Goal: Transaction & Acquisition: Purchase product/service

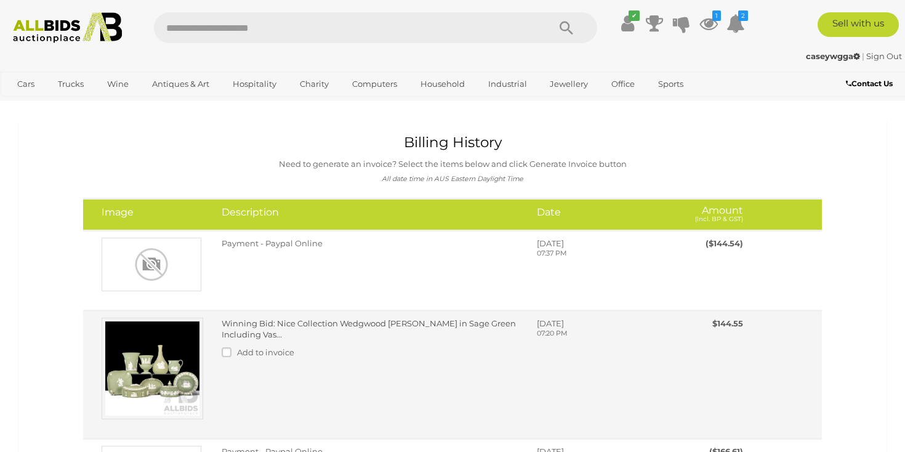
click at [289, 340] on link "Winning Bid: Nice Collection Wedgwood Jasper Ware in Sage Green Including Vas..." at bounding box center [369, 329] width 294 height 22
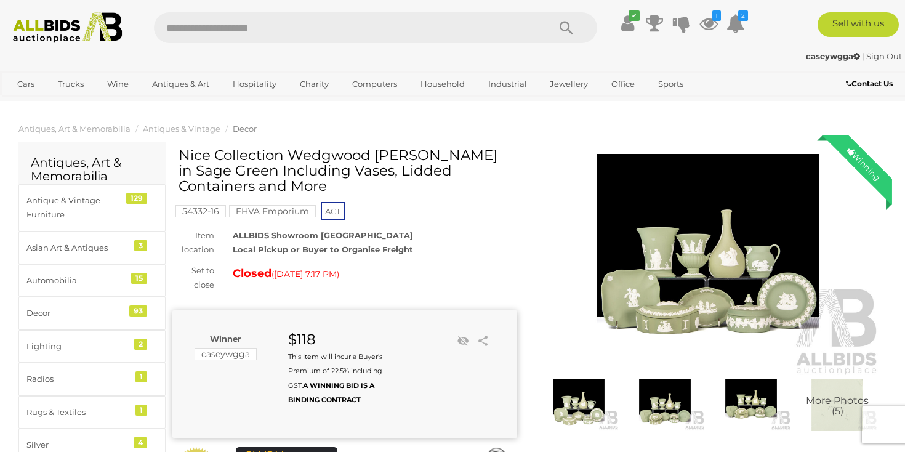
click at [721, 308] on img at bounding box center [708, 265] width 345 height 222
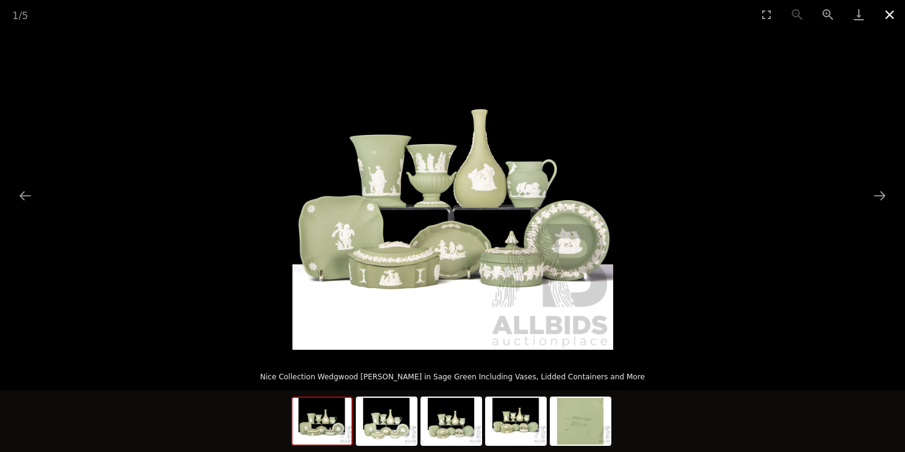
click at [891, 18] on button "Close gallery" at bounding box center [890, 14] width 31 height 29
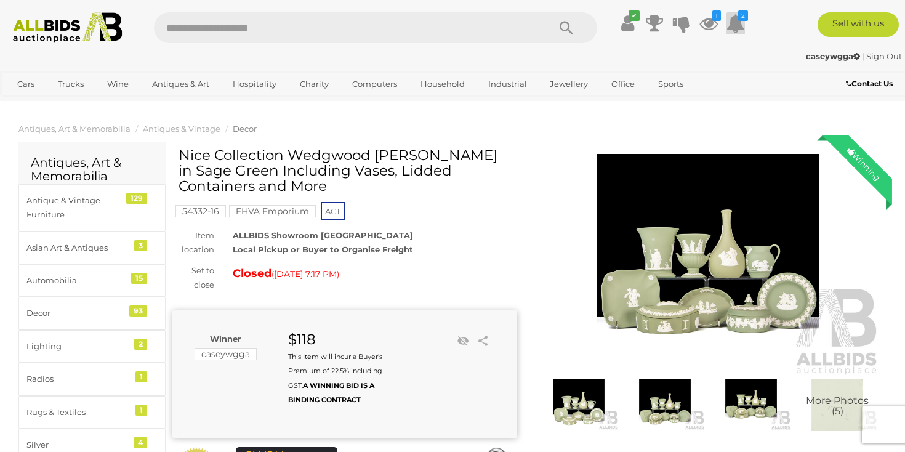
click at [743, 21] on icon "2" at bounding box center [744, 15] width 10 height 10
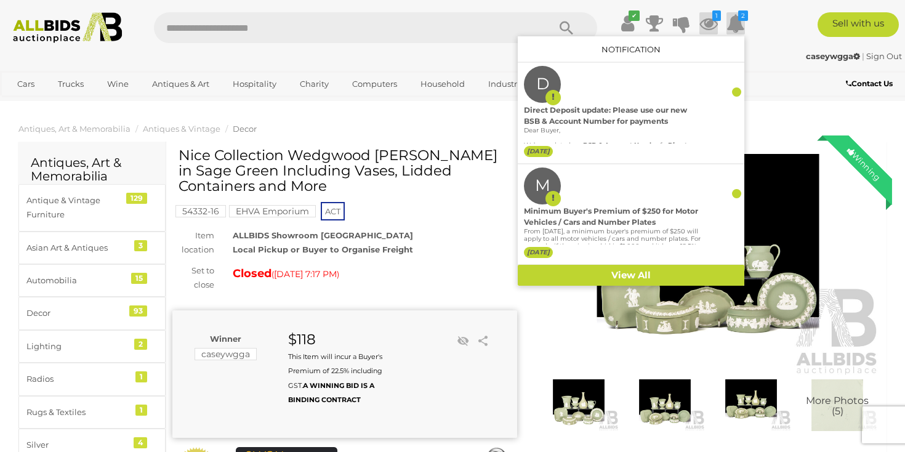
click at [708, 22] on icon at bounding box center [709, 23] width 18 height 22
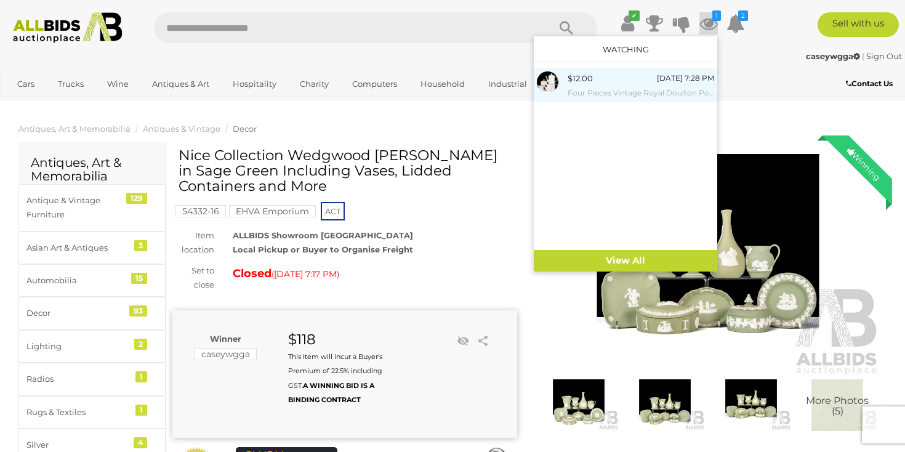
click at [657, 85] on div "[DATE] 7:28 PM" at bounding box center [685, 78] width 57 height 14
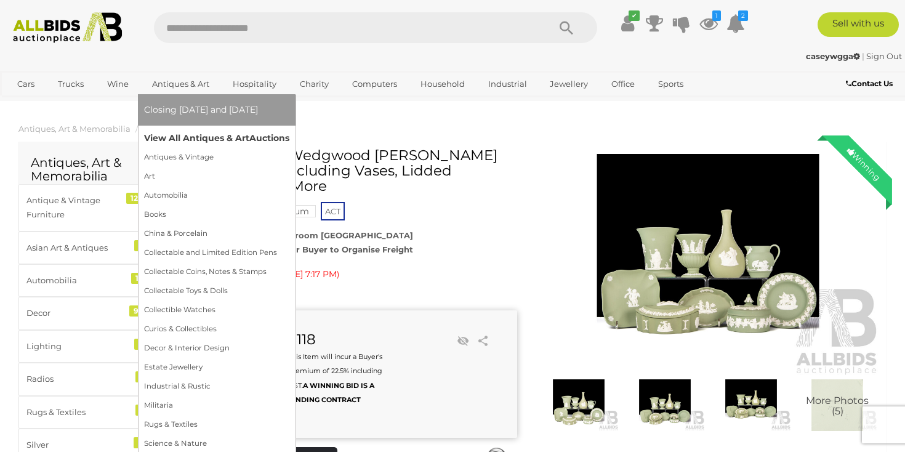
click at [206, 144] on link "View All Antiques & Art Auctions" at bounding box center [216, 138] width 145 height 19
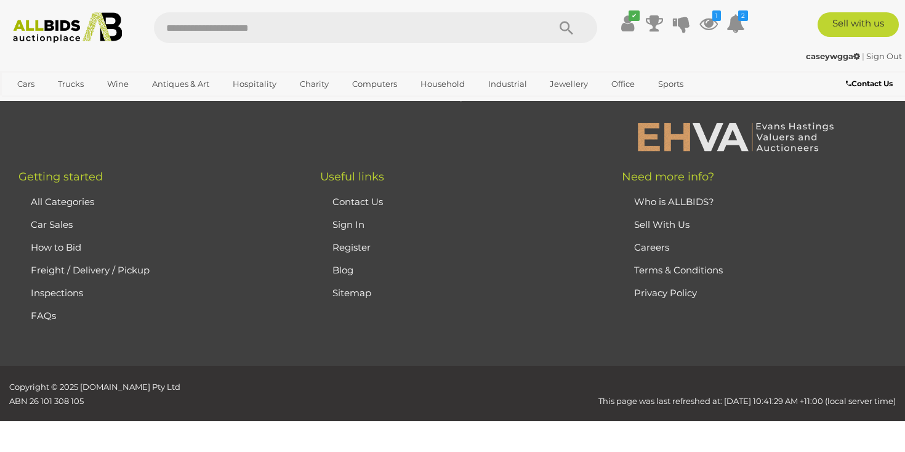
scroll to position [20239, 0]
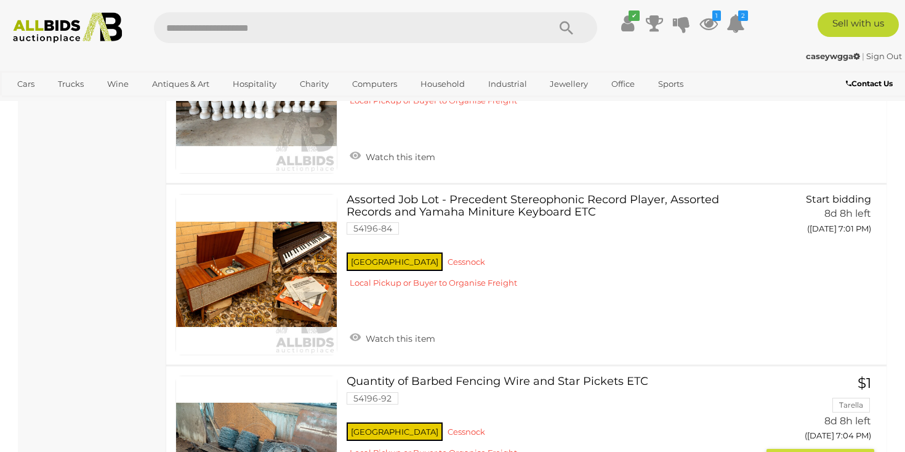
scroll to position [1489, 0]
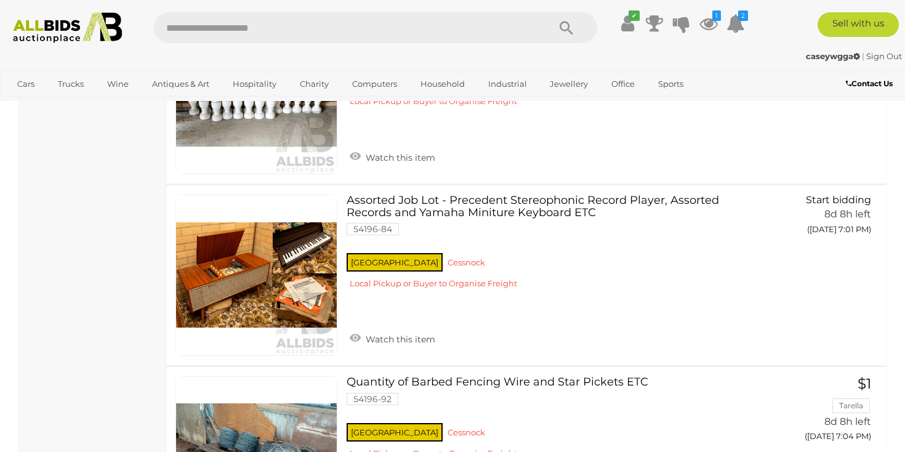
click at [508, 116] on link "Quantity of 74 White Concrete Banister Balistrade Posts & Coolaroo Exterior Ret…" at bounding box center [557, 63] width 402 height 103
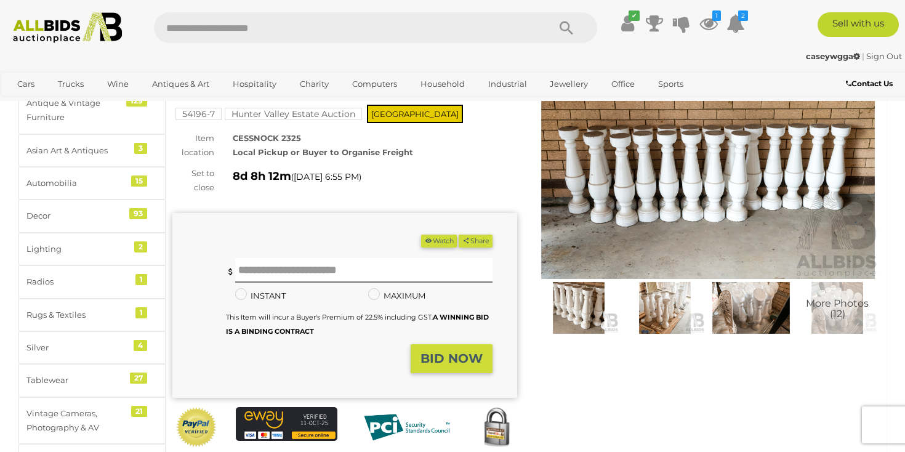
scroll to position [110, 0]
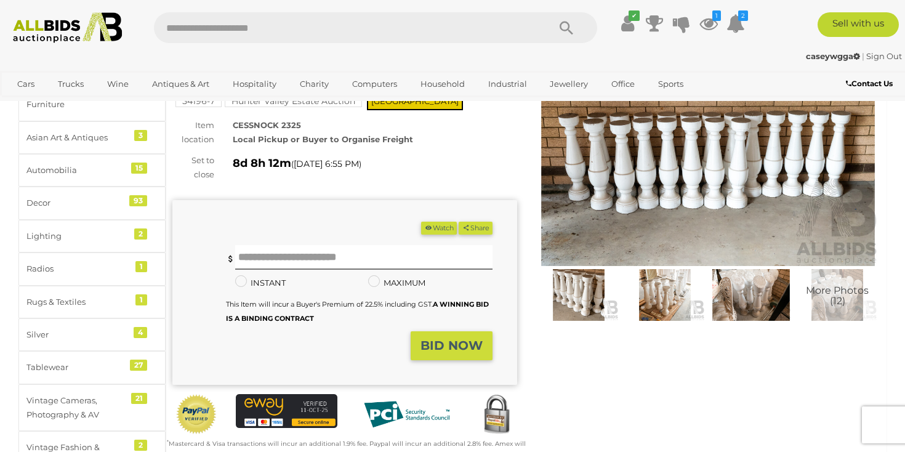
click at [758, 297] on img at bounding box center [751, 295] width 80 height 52
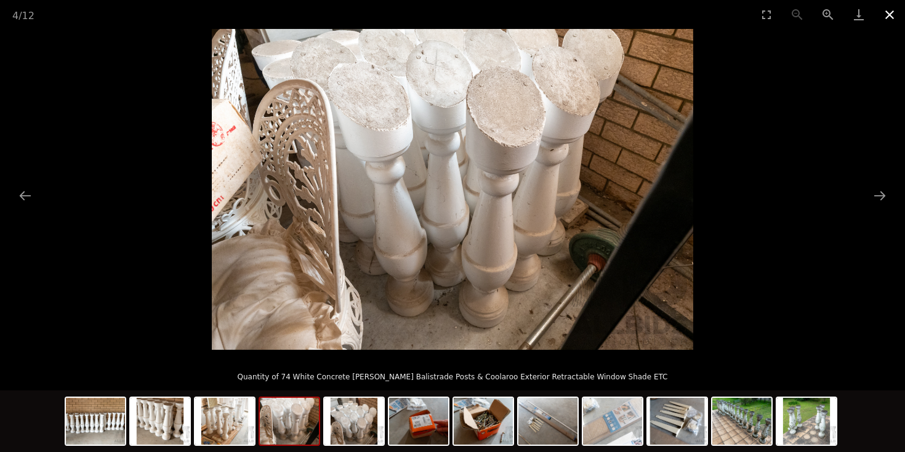
click at [889, 18] on button "Close gallery" at bounding box center [890, 14] width 31 height 29
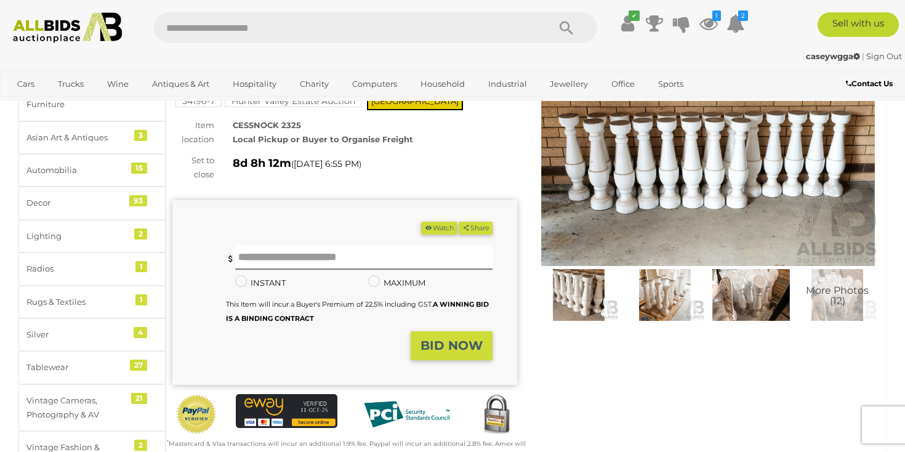
click at [833, 295] on span "More Photos (12)" at bounding box center [837, 296] width 63 height 22
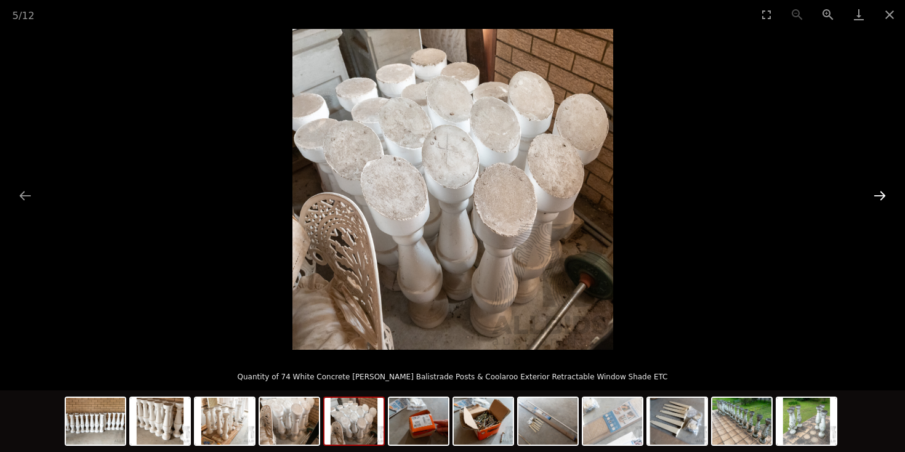
click at [881, 195] on button "Next slide" at bounding box center [880, 196] width 26 height 24
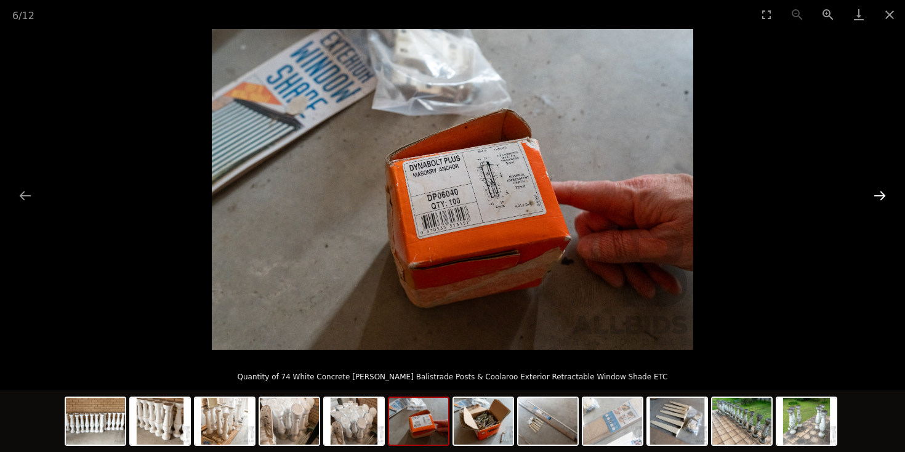
click at [881, 195] on button "Next slide" at bounding box center [880, 196] width 26 height 24
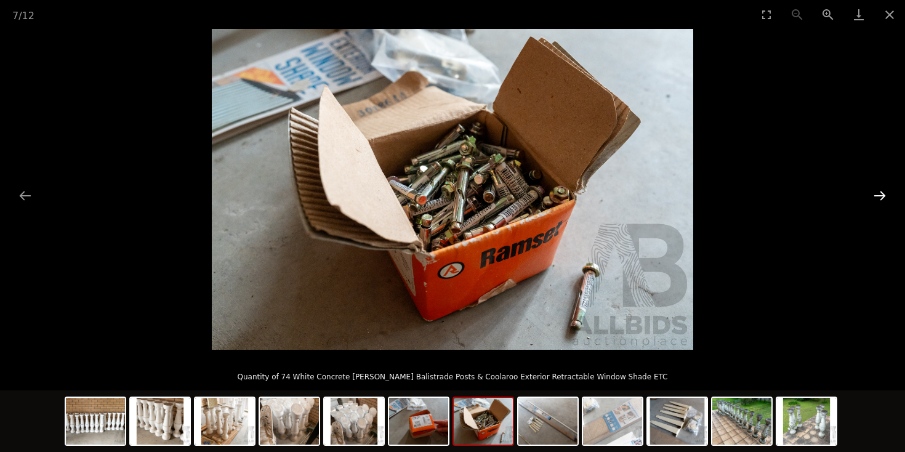
click at [881, 195] on button "Next slide" at bounding box center [880, 196] width 26 height 24
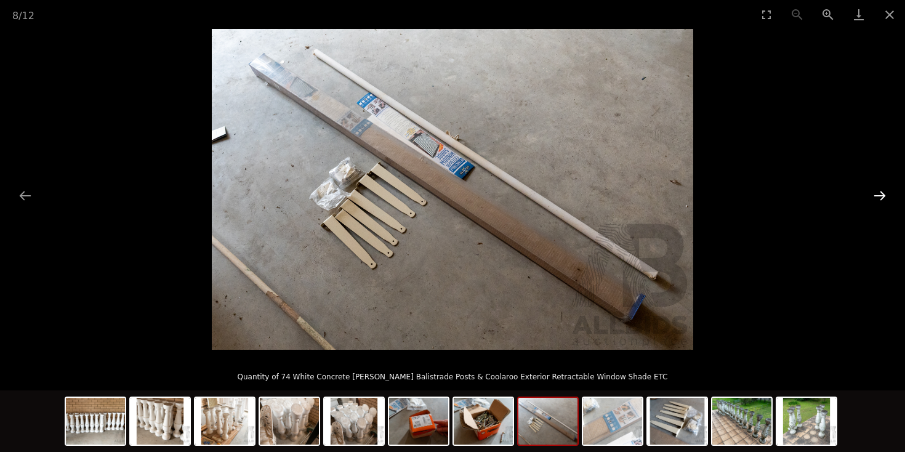
click at [881, 195] on button "Next slide" at bounding box center [880, 196] width 26 height 24
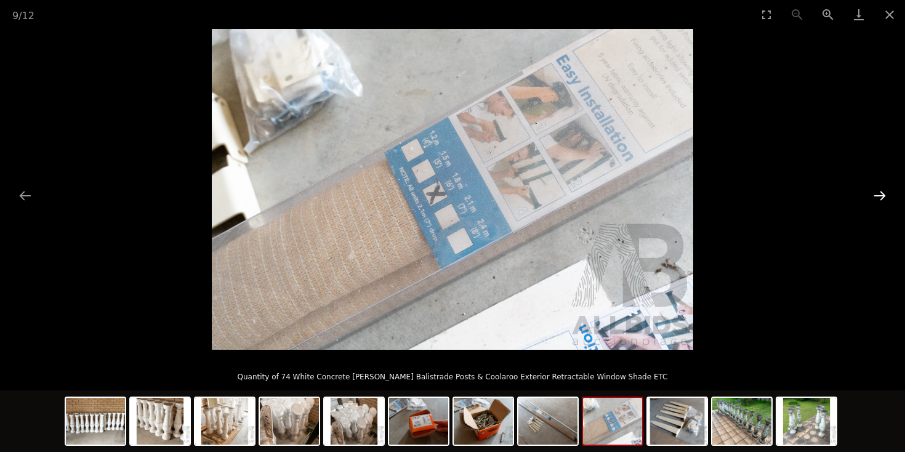
click at [881, 195] on button "Next slide" at bounding box center [880, 196] width 26 height 24
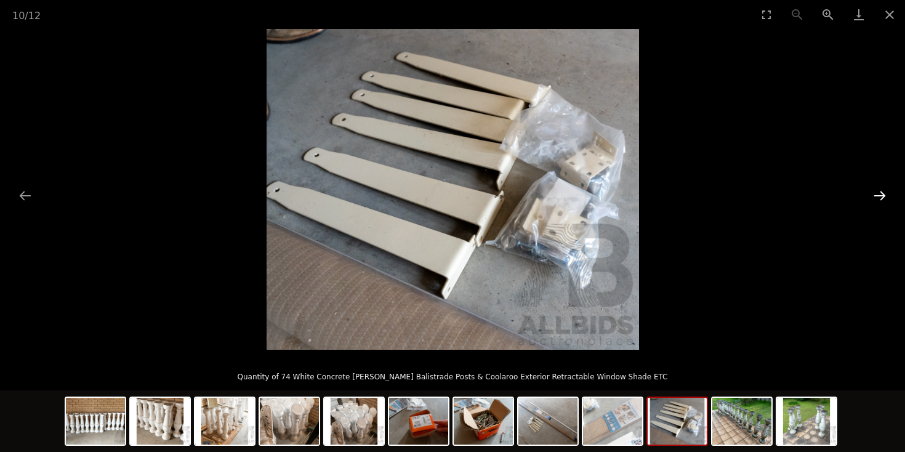
click at [884, 188] on button "Next slide" at bounding box center [880, 196] width 26 height 24
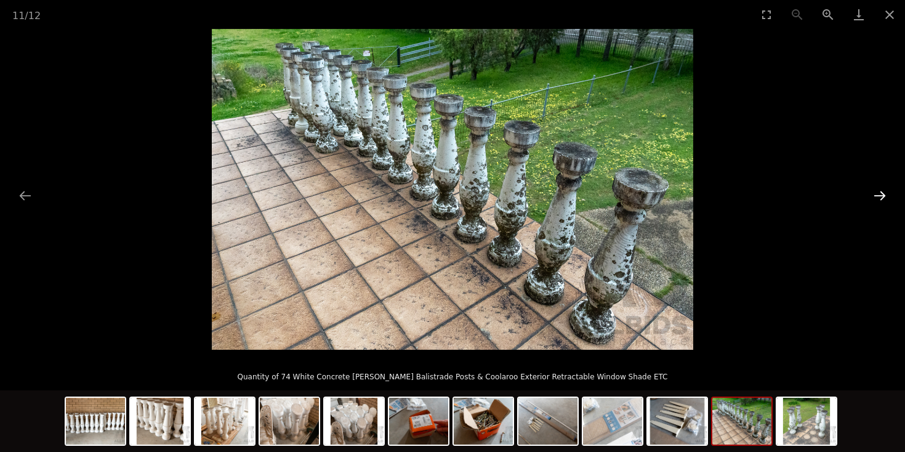
click at [884, 188] on button "Next slide" at bounding box center [880, 196] width 26 height 24
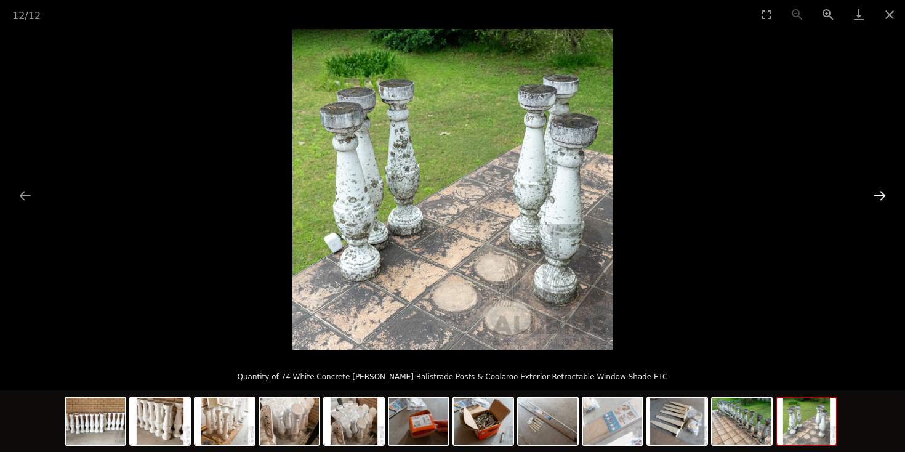
click at [884, 188] on button "Next slide" at bounding box center [880, 196] width 26 height 24
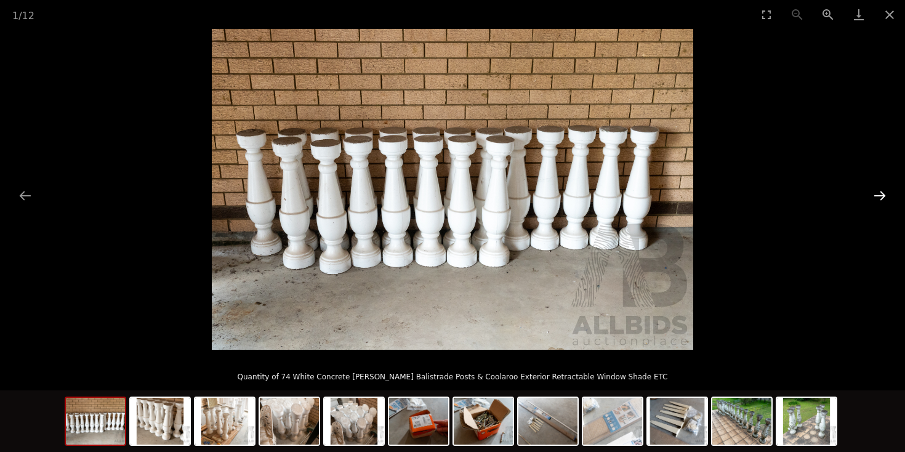
click at [884, 188] on button "Next slide" at bounding box center [880, 196] width 26 height 24
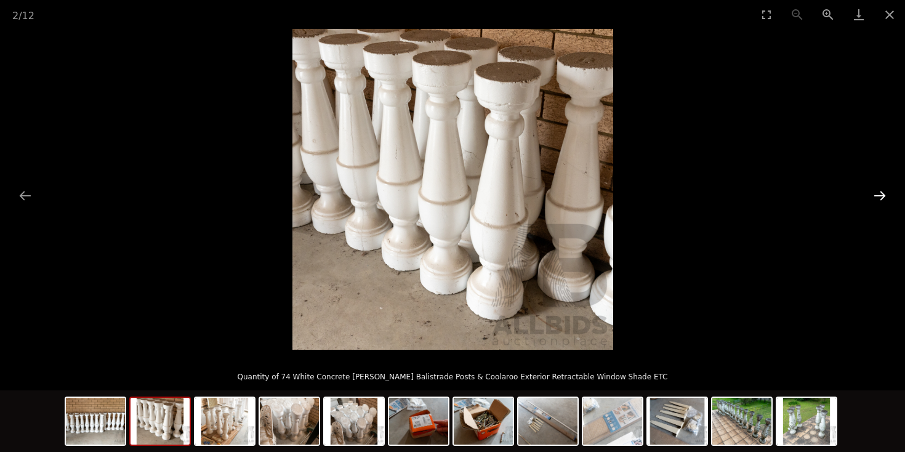
click at [884, 188] on button "Next slide" at bounding box center [880, 196] width 26 height 24
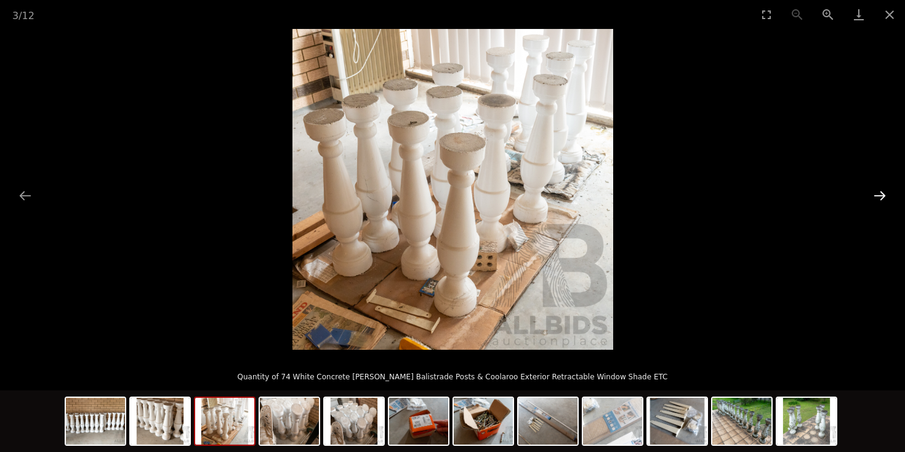
click at [884, 188] on button "Next slide" at bounding box center [880, 196] width 26 height 24
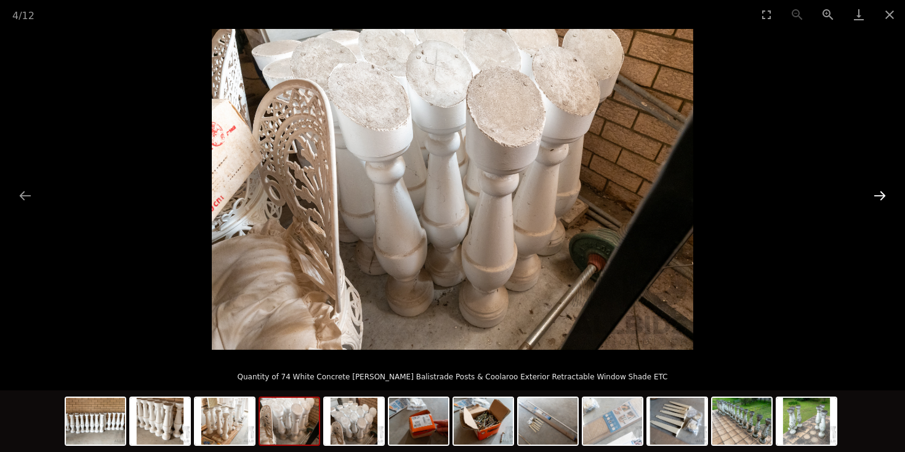
click at [884, 188] on button "Next slide" at bounding box center [880, 196] width 26 height 24
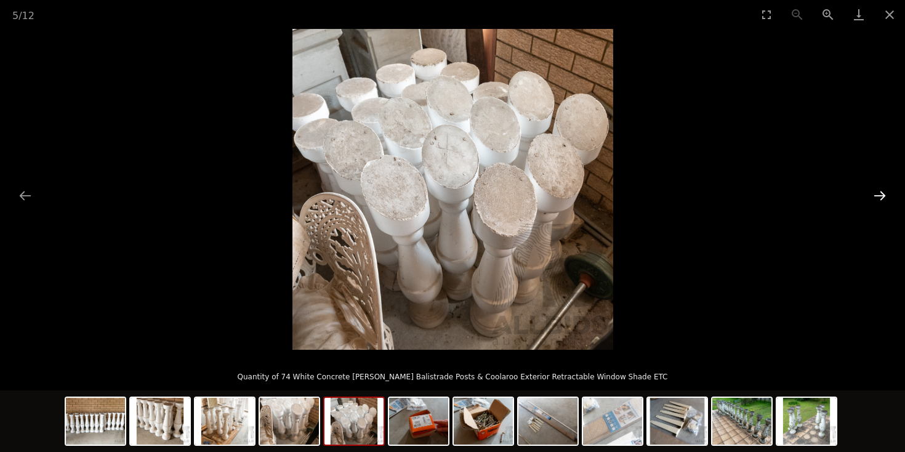
click at [884, 188] on button "Next slide" at bounding box center [880, 196] width 26 height 24
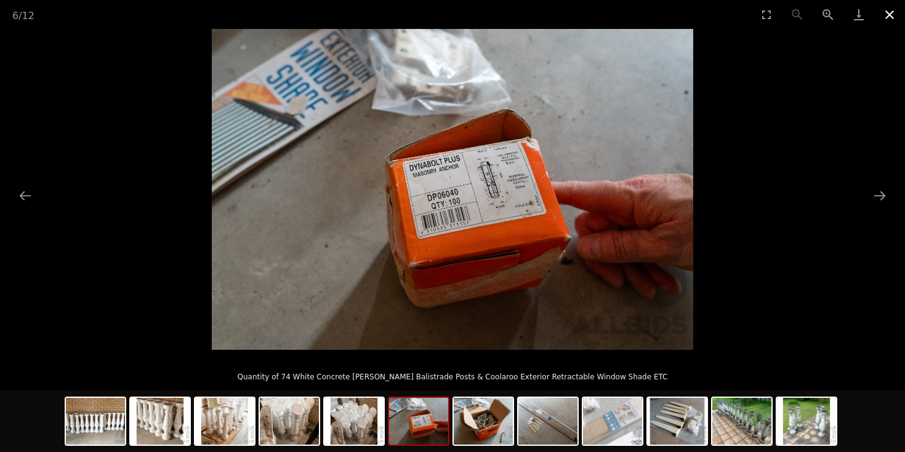
click at [891, 9] on button "Close gallery" at bounding box center [890, 14] width 31 height 29
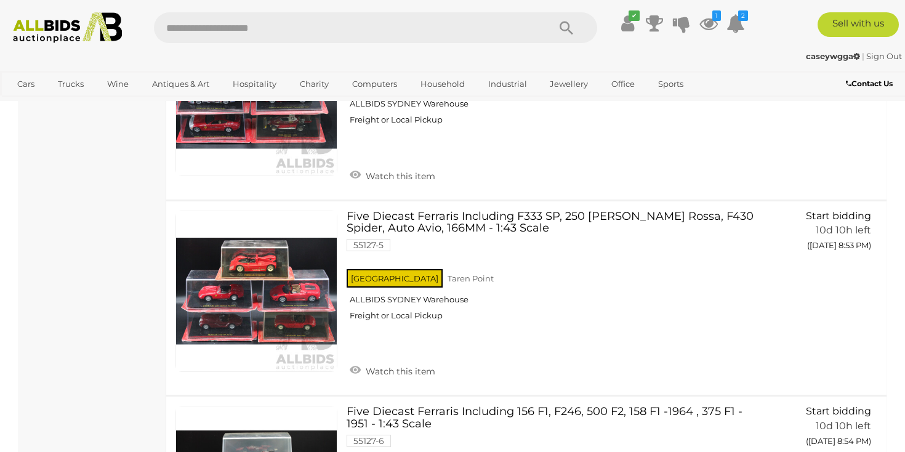
scroll to position [9711, 0]
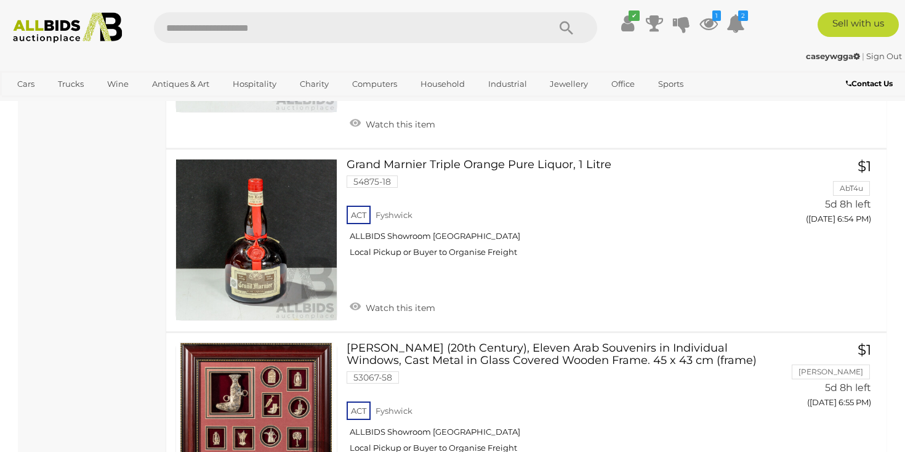
scroll to position [6806, 0]
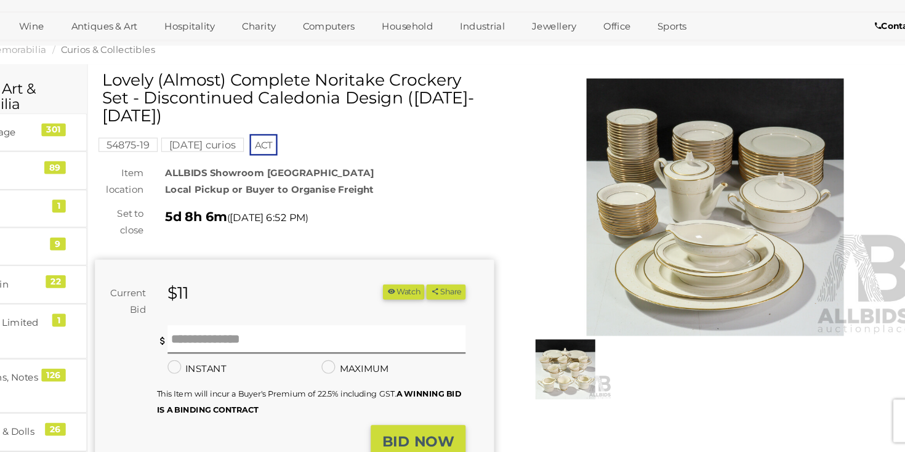
scroll to position [26, 0]
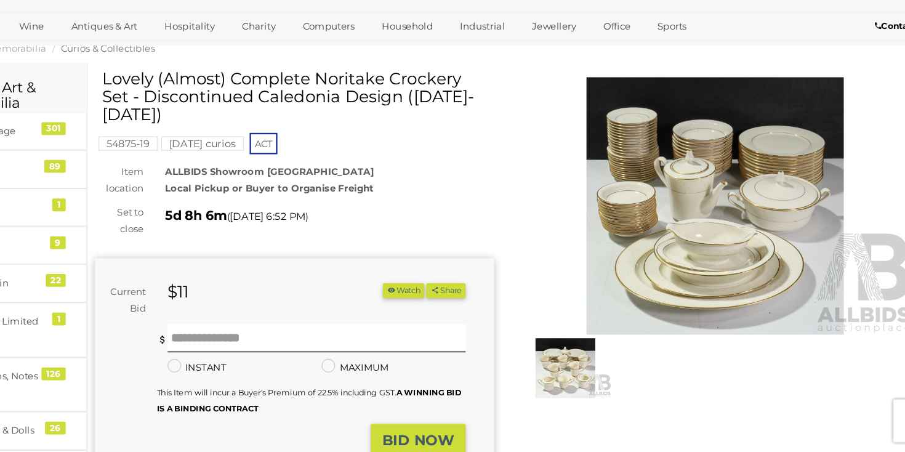
click at [582, 387] on img at bounding box center [579, 380] width 80 height 52
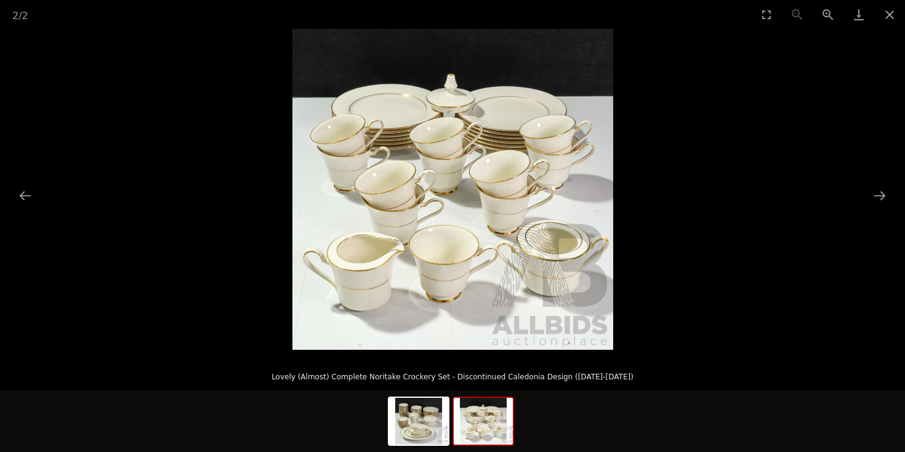
scroll to position [34, 0]
click at [488, 418] on img at bounding box center [483, 421] width 59 height 47
click at [896, 10] on button "Close gallery" at bounding box center [890, 14] width 31 height 29
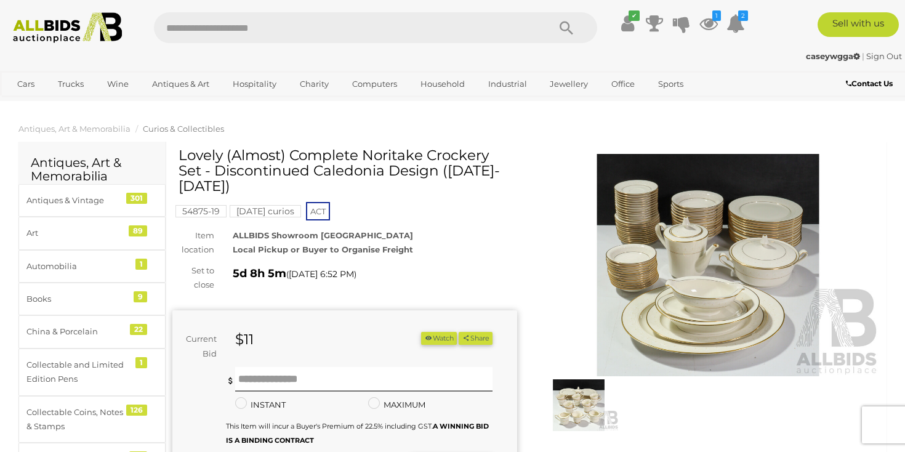
click at [743, 273] on img at bounding box center [708, 265] width 345 height 222
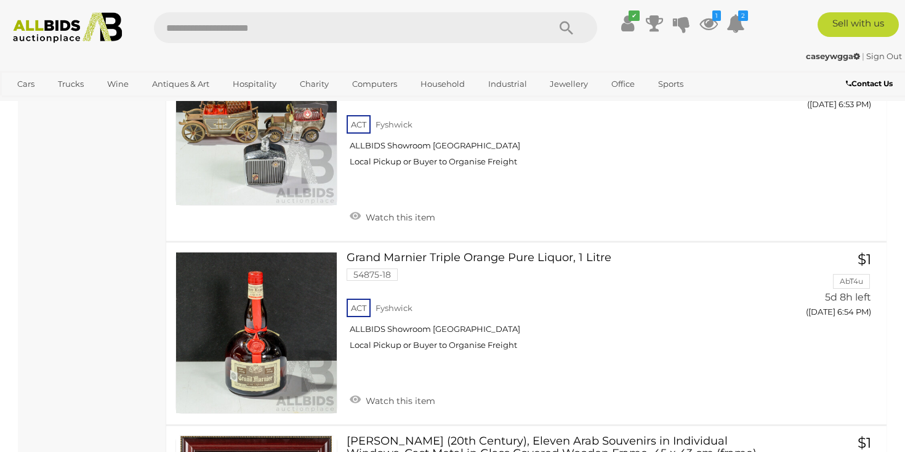
scroll to position [6758, 0]
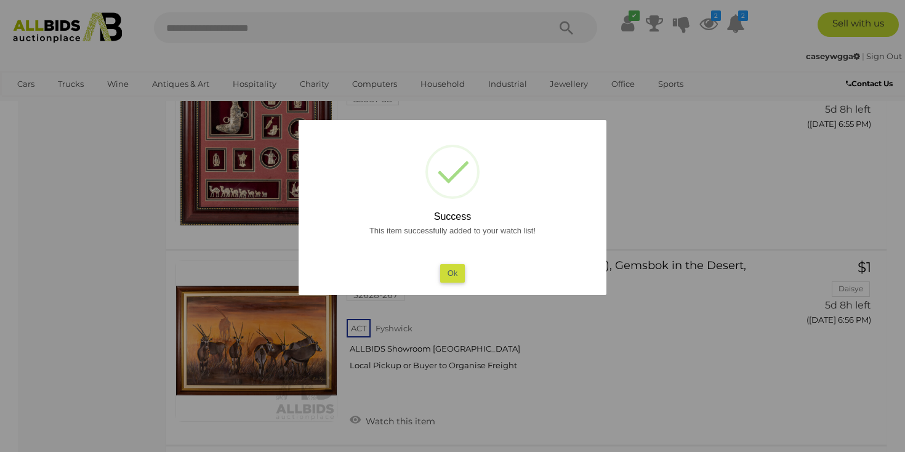
click at [75, 326] on div at bounding box center [452, 226] width 905 height 452
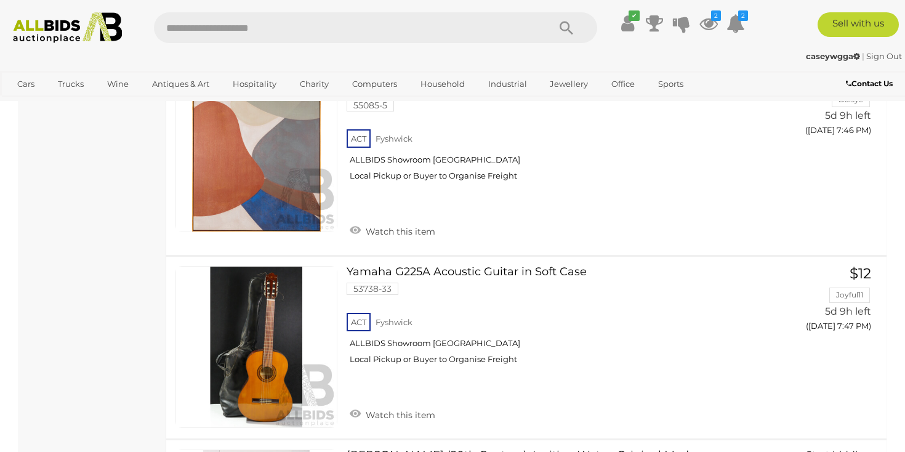
scroll to position [17008, 0]
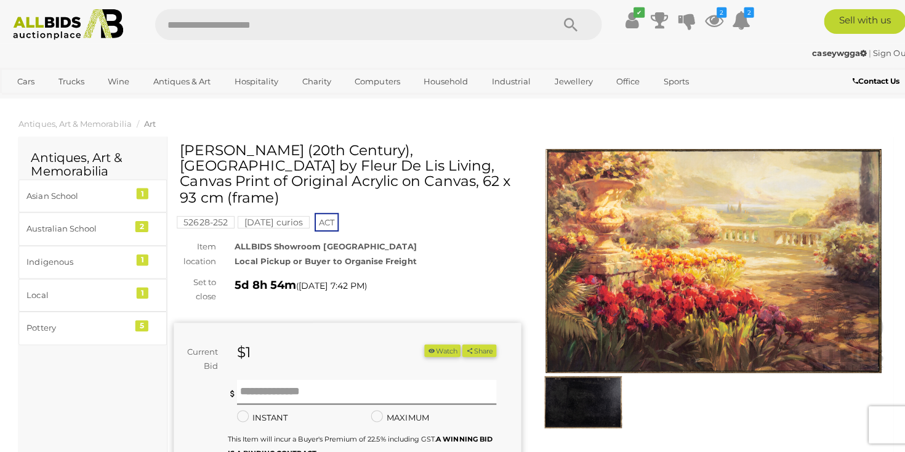
scroll to position [4, 0]
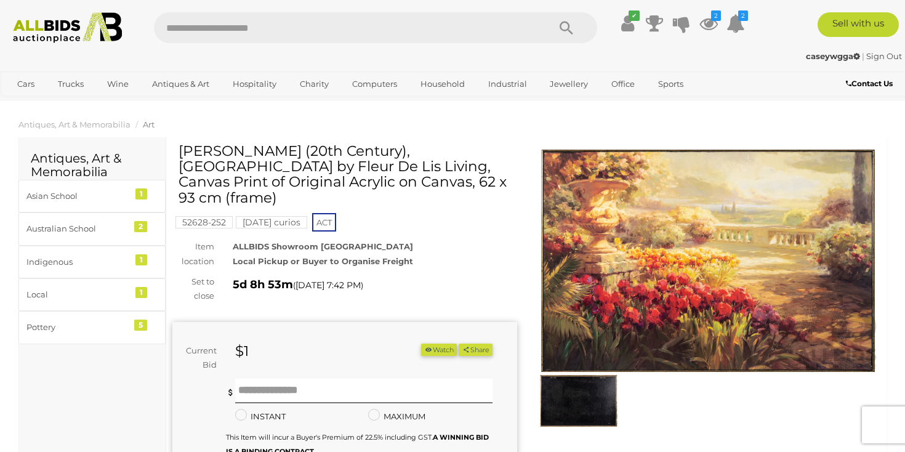
click at [578, 400] on img at bounding box center [579, 401] width 80 height 52
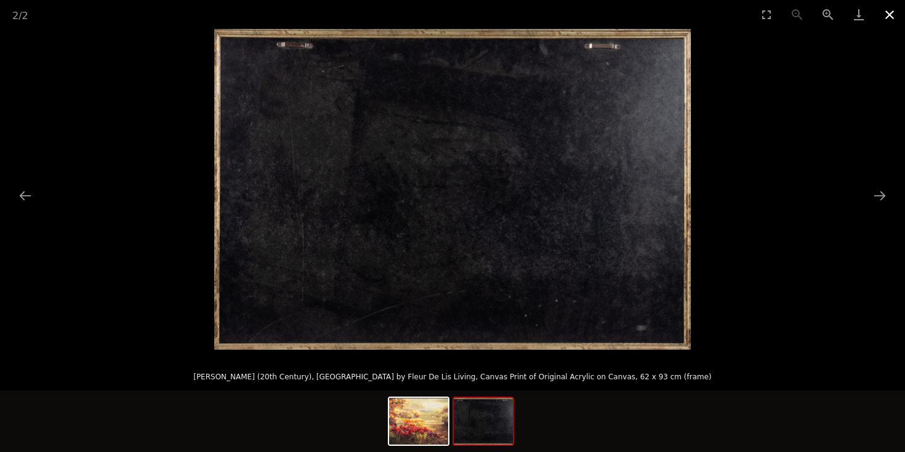
click at [888, 16] on button "Close gallery" at bounding box center [890, 14] width 31 height 29
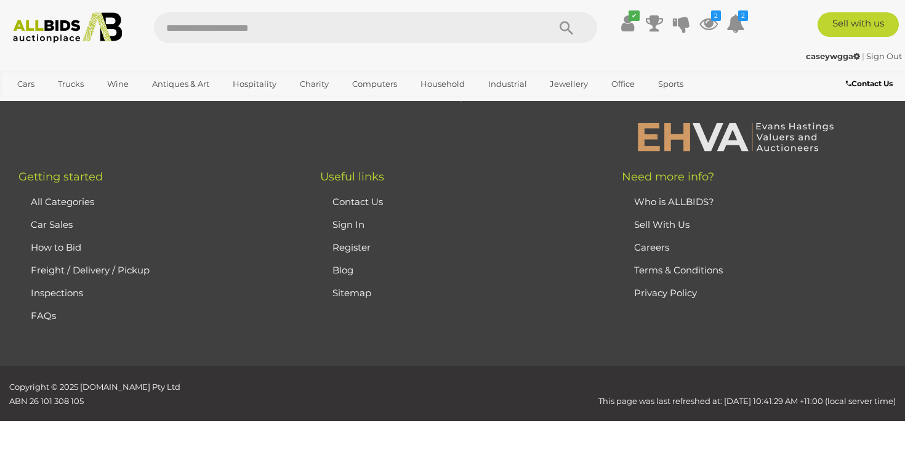
scroll to position [20661, 0]
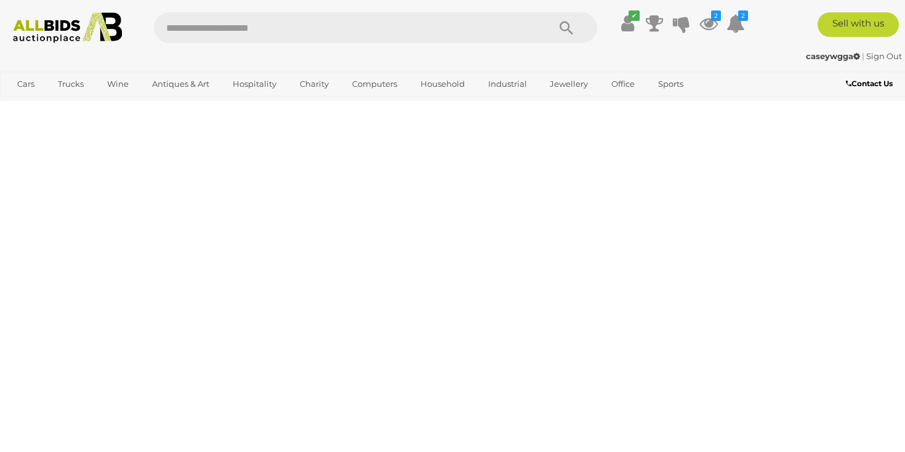
scroll to position [366, 0]
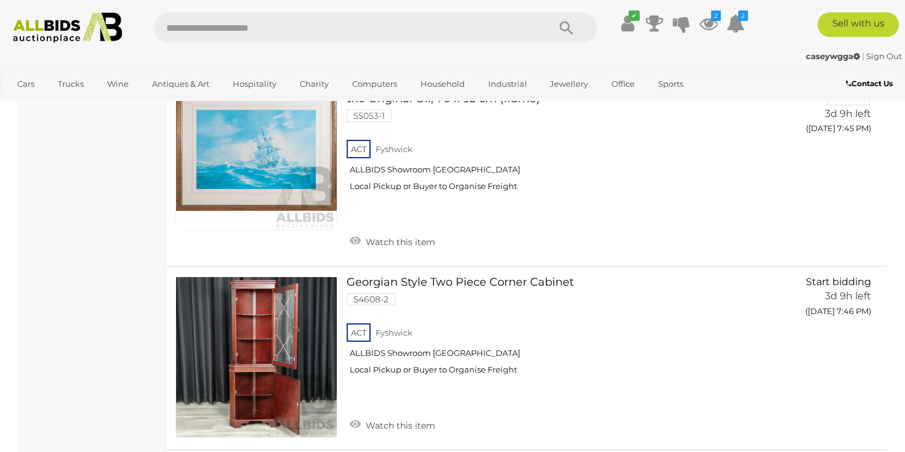
scroll to position [12575, 0]
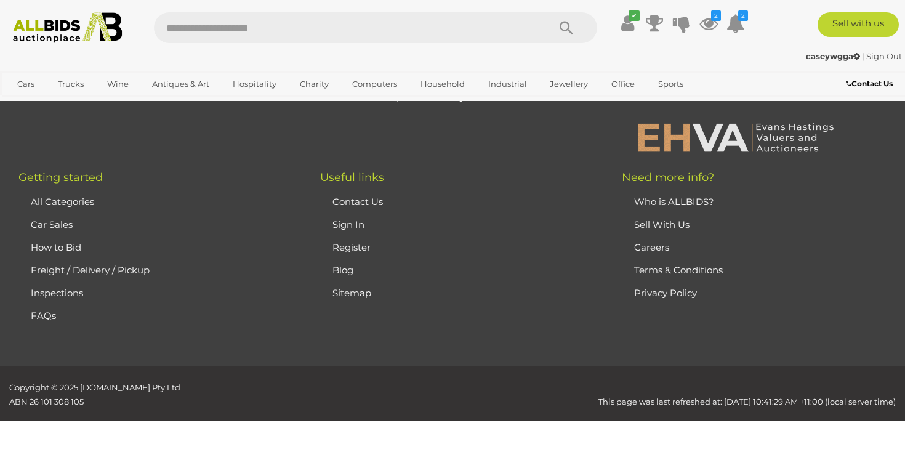
scroll to position [20623, 0]
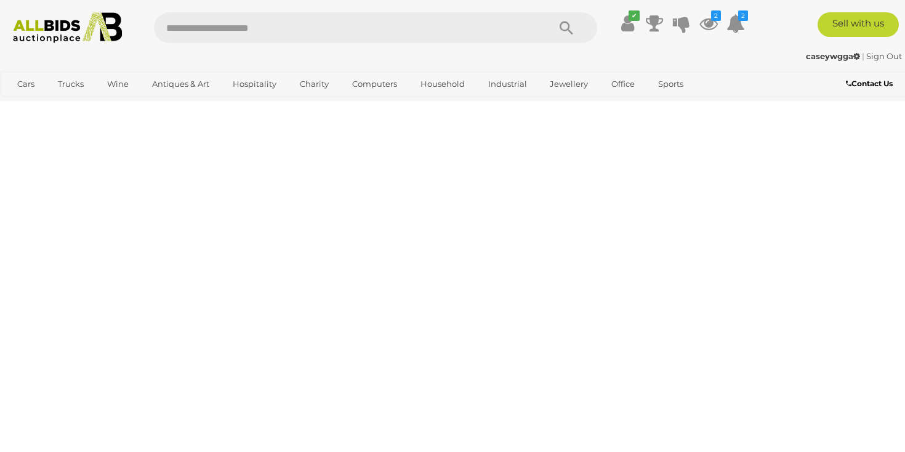
scroll to position [366, 0]
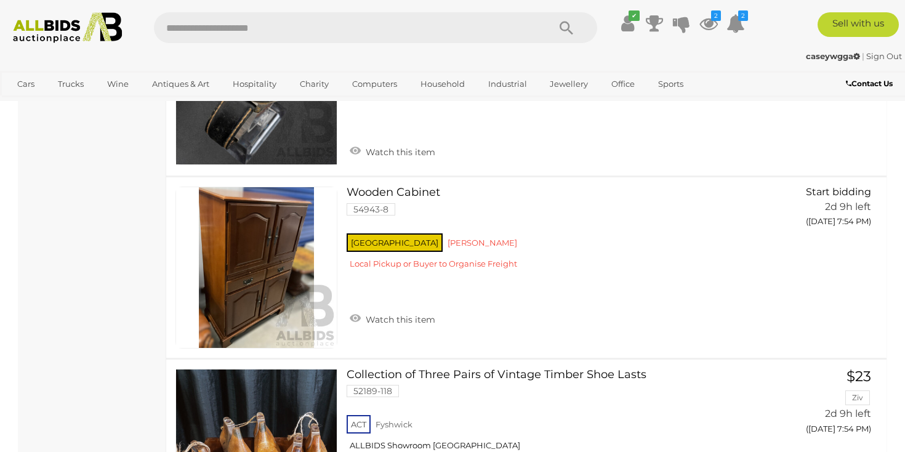
scroll to position [4485, 0]
